Goal: Task Accomplishment & Management: Complete application form

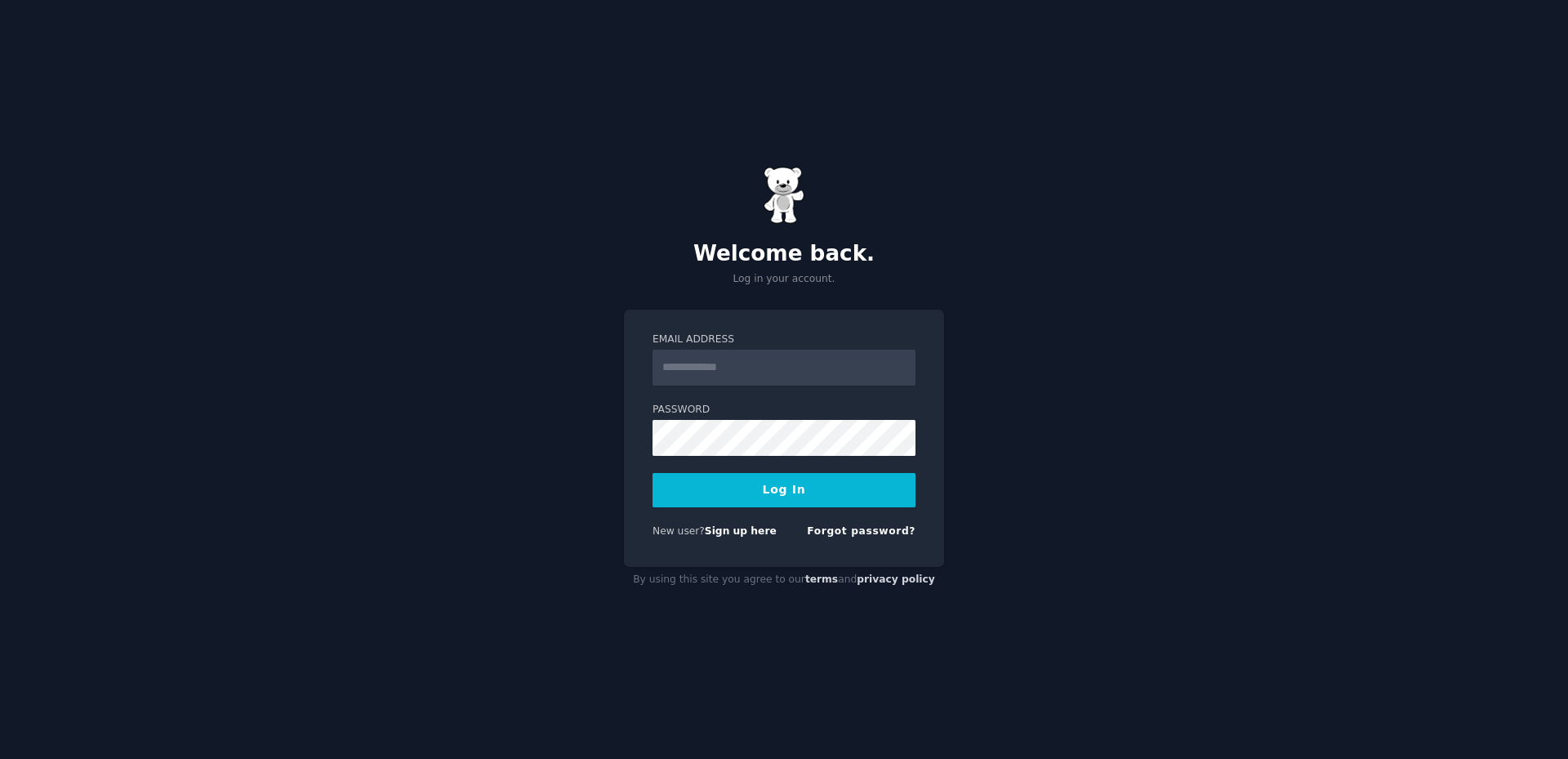
click at [726, 382] on input "Email Address" at bounding box center [784, 368] width 263 height 36
click at [724, 376] on input "Email Address" at bounding box center [784, 368] width 263 height 36
click at [780, 203] on img at bounding box center [784, 196] width 41 height 57
click at [732, 535] on link "Sign up here" at bounding box center [741, 531] width 72 height 11
